Goal: Task Accomplishment & Management: Manage account settings

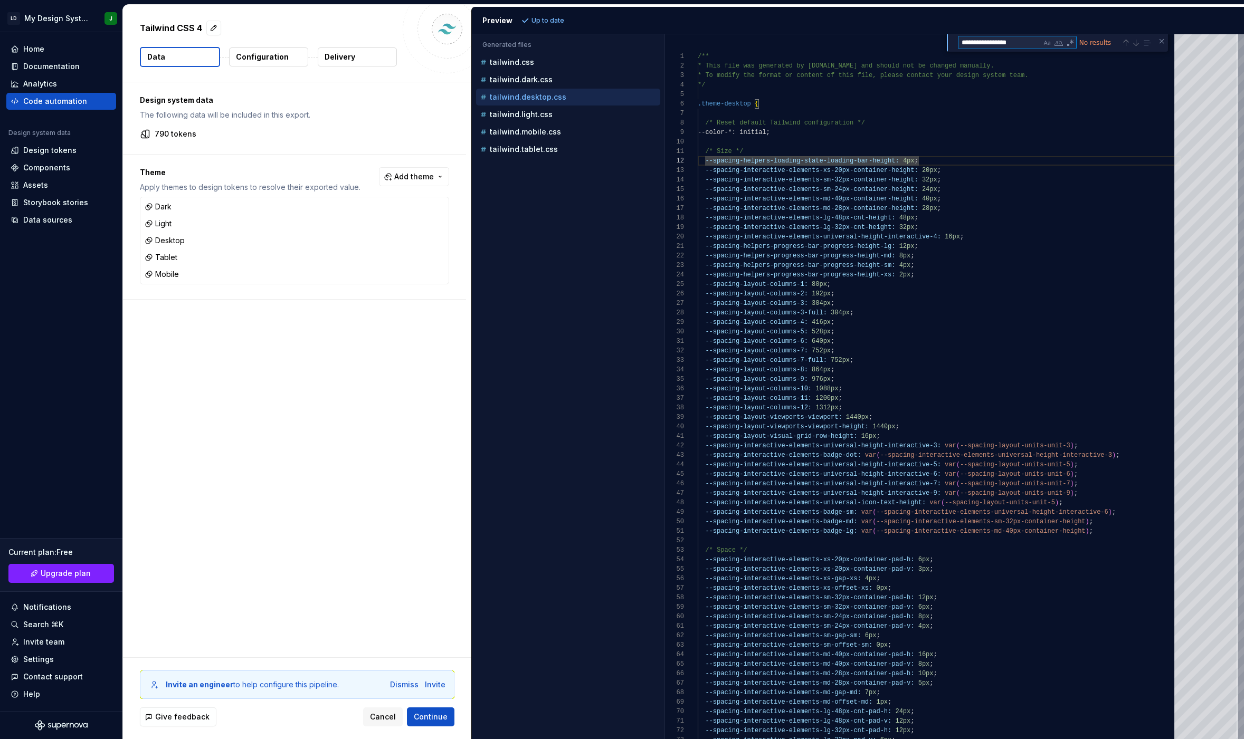
scroll to position [9, 202]
click at [420, 176] on span "Add theme" at bounding box center [414, 177] width 40 height 11
click at [384, 714] on html "LD My Design System J Home Documentation Analytics Code automation Design syste…" at bounding box center [622, 369] width 1244 height 739
click at [380, 717] on span "Cancel" at bounding box center [383, 717] width 26 height 11
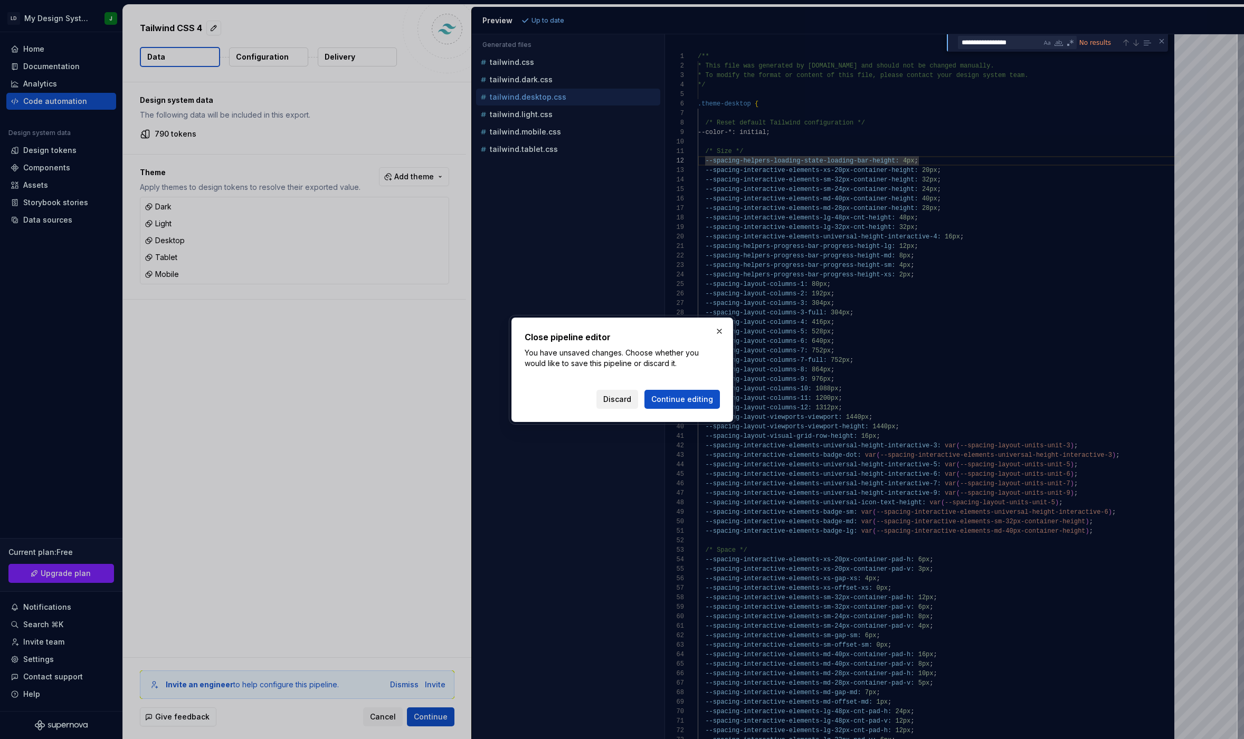
click at [631, 404] on span "Discard" at bounding box center [617, 399] width 28 height 11
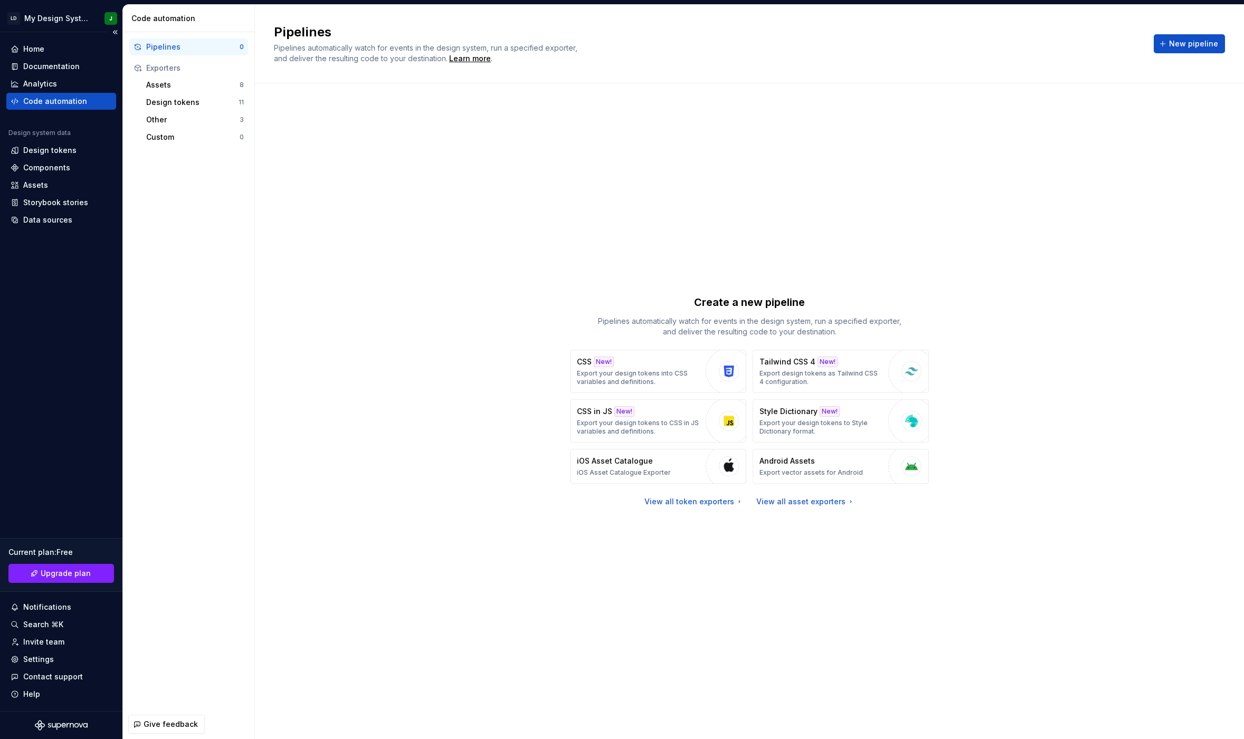
click at [53, 729] on icon "Supernova Logo" at bounding box center [61, 725] width 53 height 11
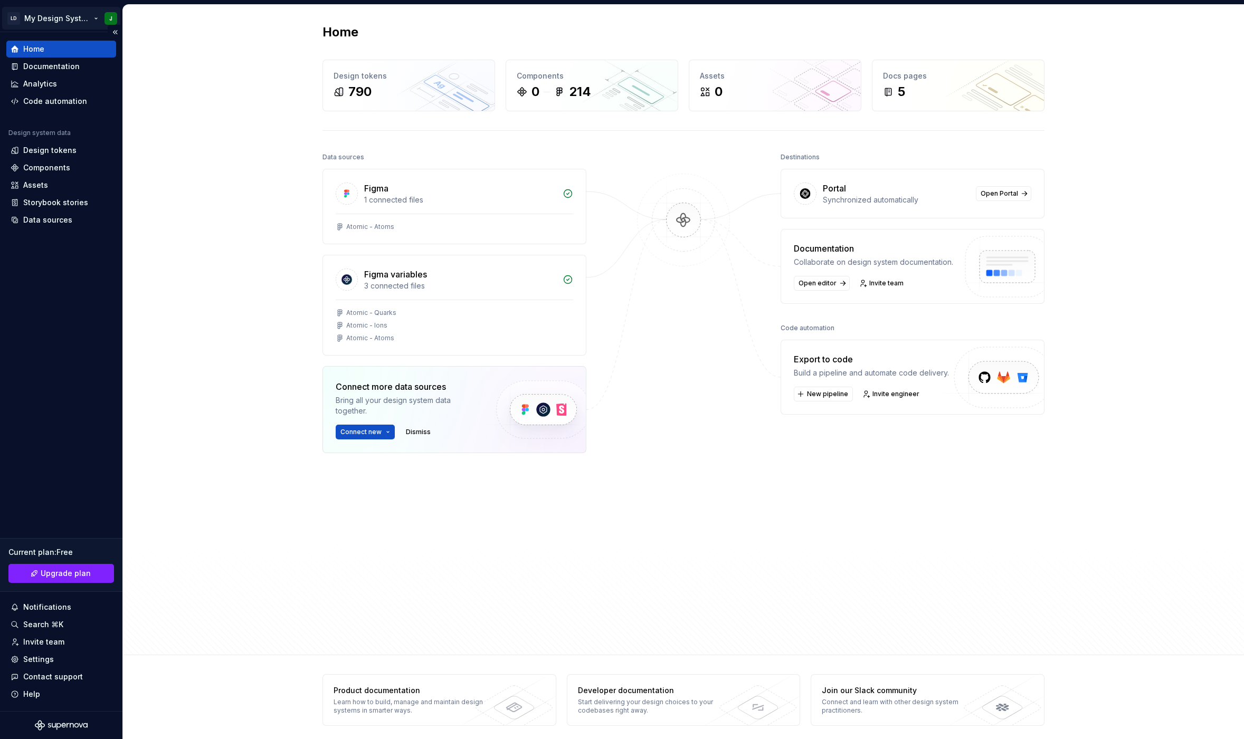
click at [106, 18] on html "LD My Design System J Home Documentation Analytics Code automation Design syste…" at bounding box center [622, 369] width 1244 height 739
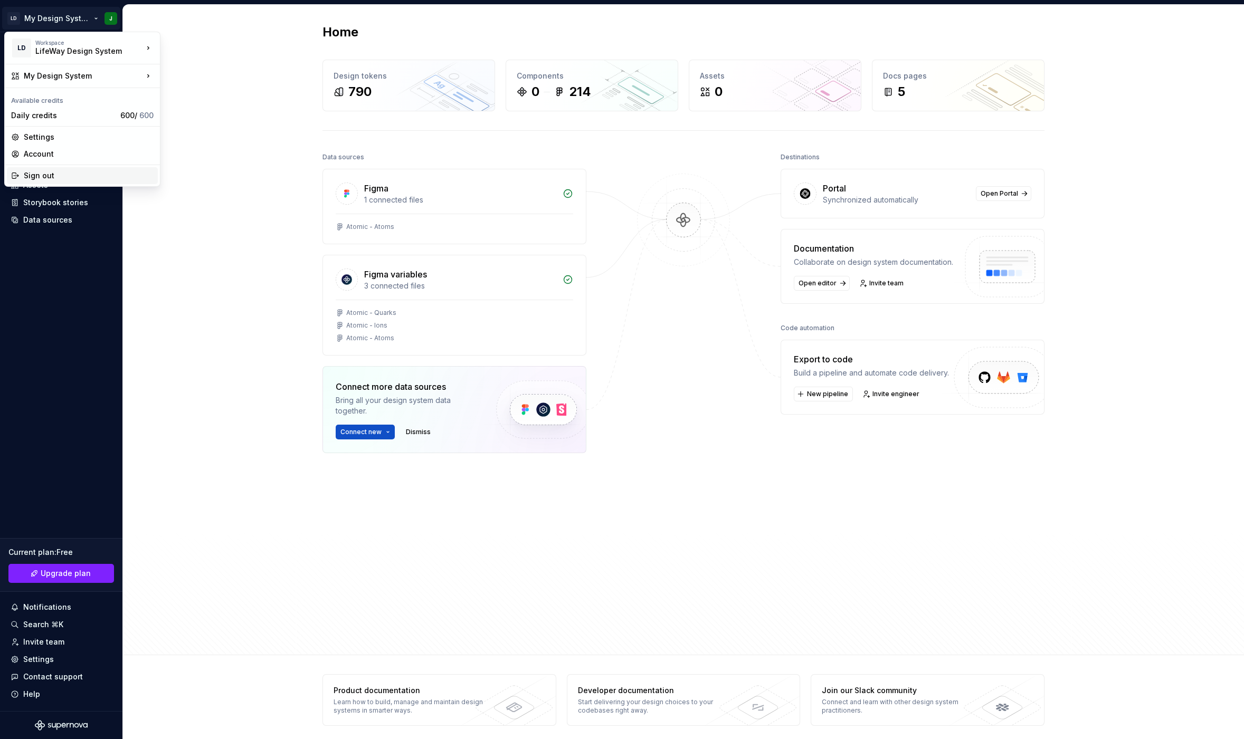
click at [54, 174] on div "Sign out" at bounding box center [89, 175] width 130 height 11
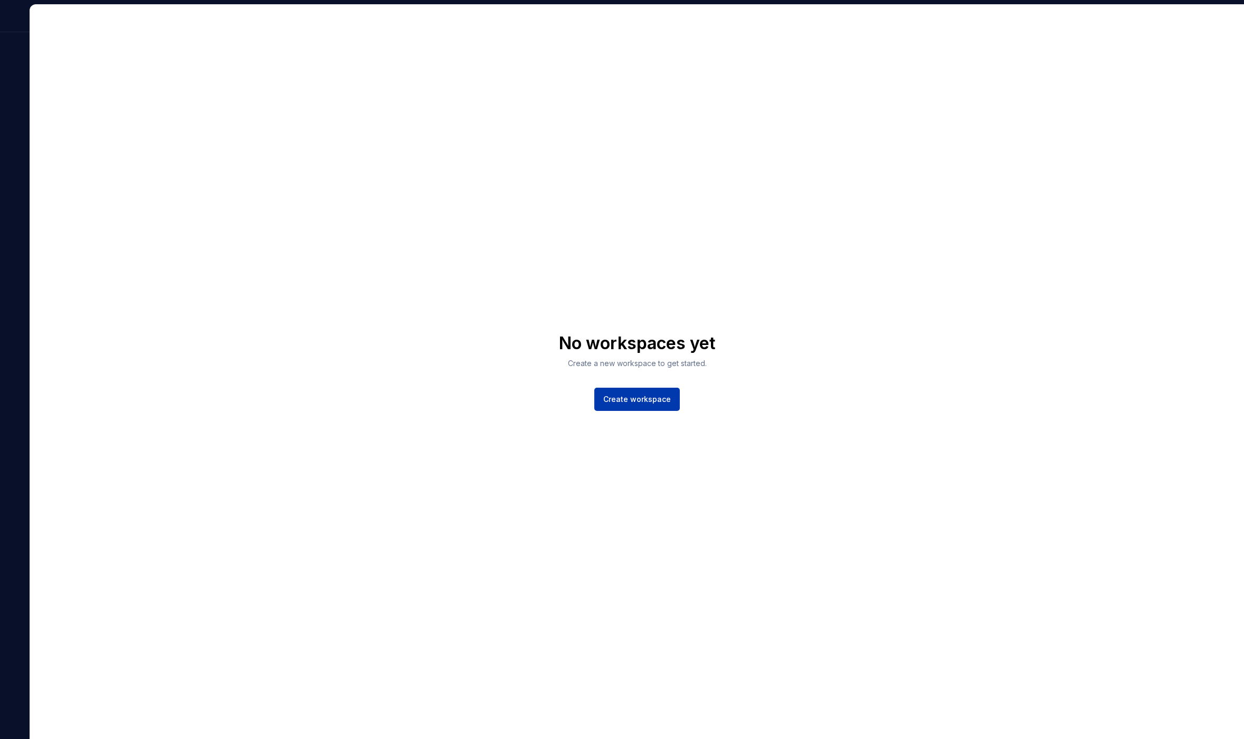
click at [620, 394] on button "Create workspace" at bounding box center [636, 399] width 85 height 23
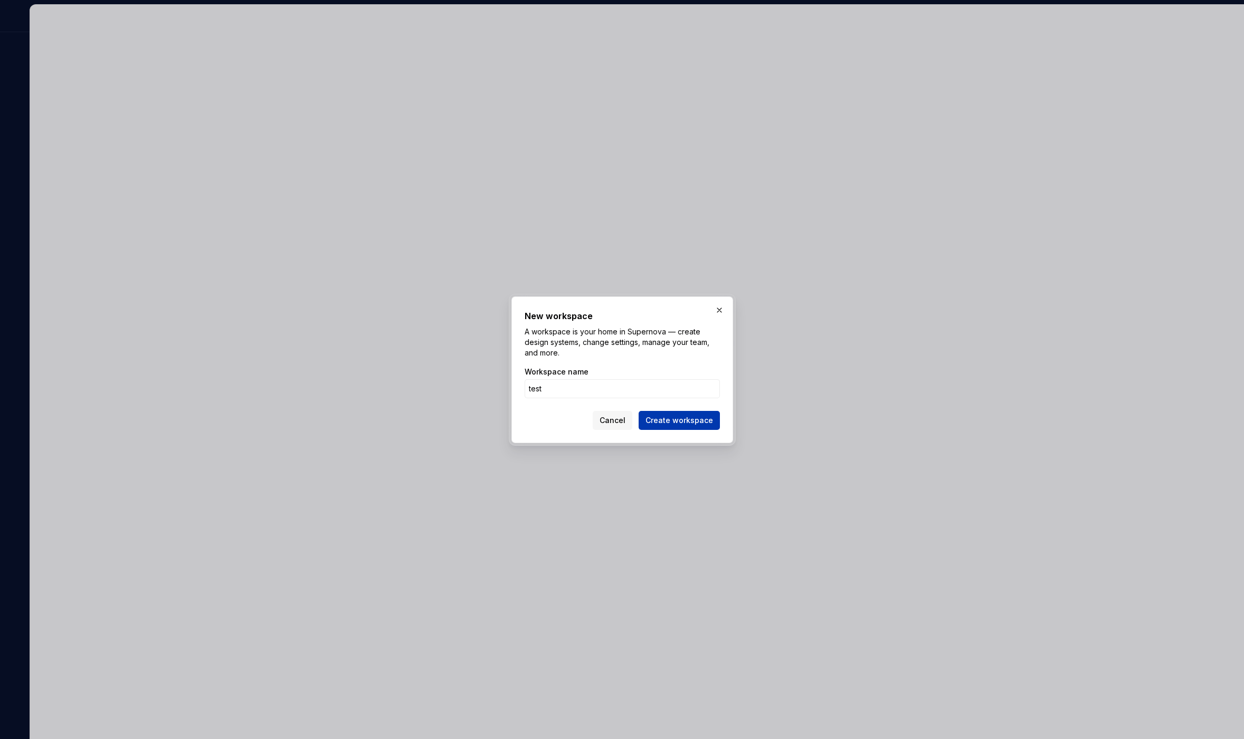
type input "test"
click at [650, 413] on button "Create workspace" at bounding box center [679, 420] width 81 height 19
